Goal: Task Accomplishment & Management: Manage account settings

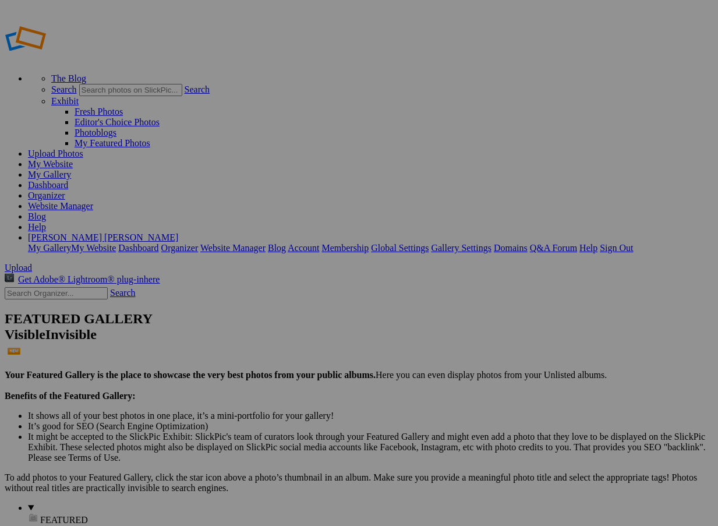
drag, startPoint x: 319, startPoint y: 211, endPoint x: 398, endPoint y: 211, distance: 79.8
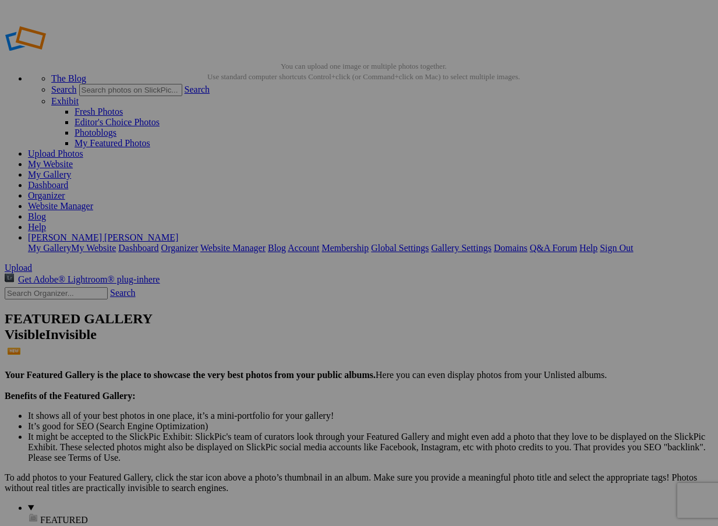
type input "Fall Blooms"
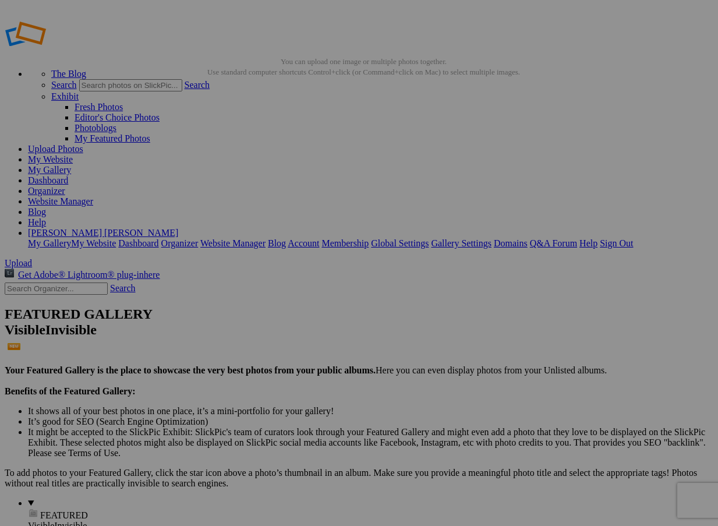
scroll to position [19, 0]
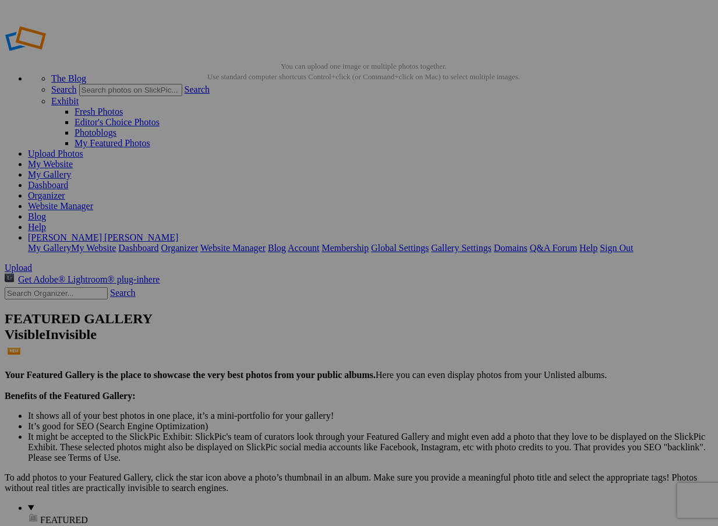
drag, startPoint x: 318, startPoint y: 218, endPoint x: 383, endPoint y: 222, distance: 64.8
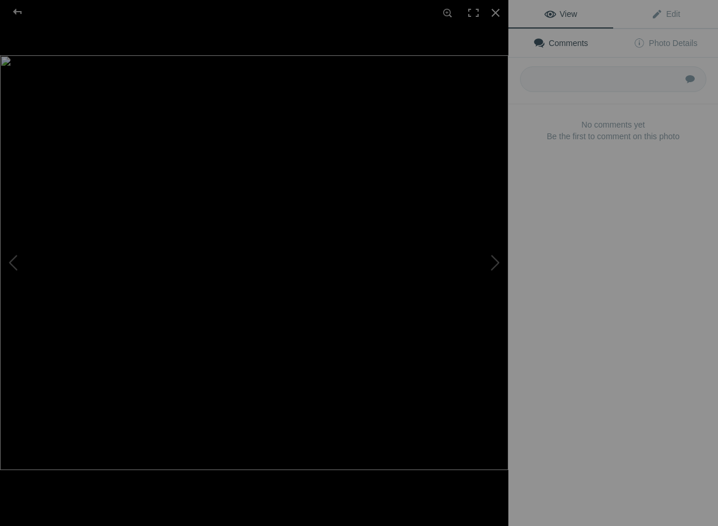
type input "Pretty in Pink Bloom"
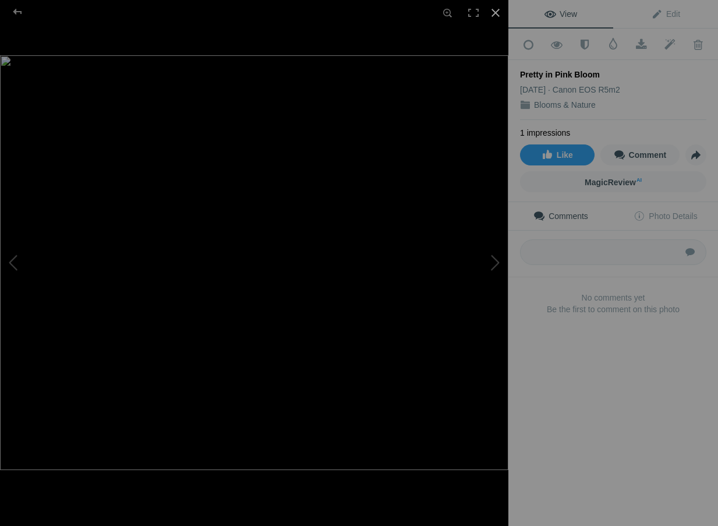
click at [499, 13] on div at bounding box center [496, 13] width 26 height 26
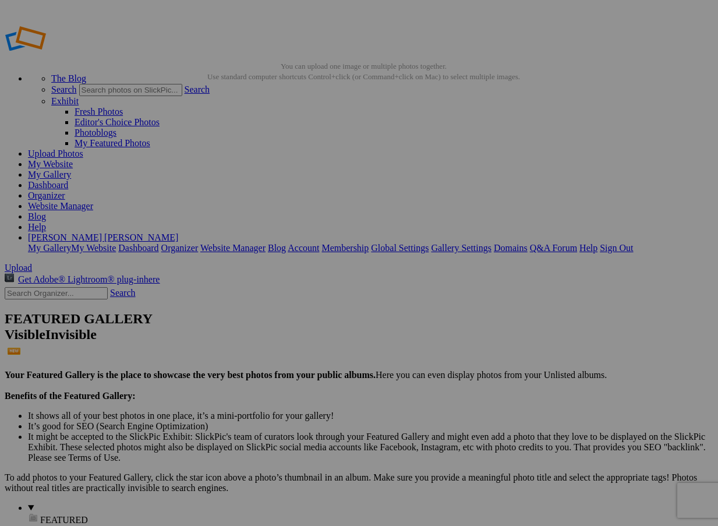
click at [73, 159] on link "My Website" at bounding box center [50, 164] width 45 height 10
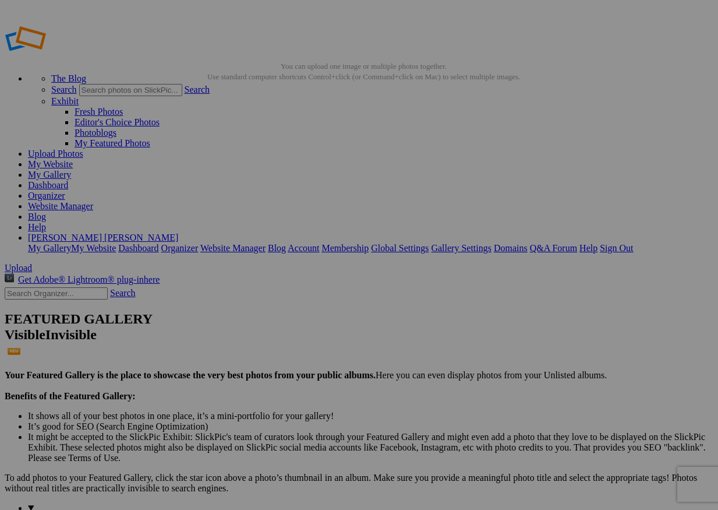
click at [93, 201] on link "Website Manager" at bounding box center [60, 206] width 65 height 10
